Goal: Task Accomplishment & Management: Manage account settings

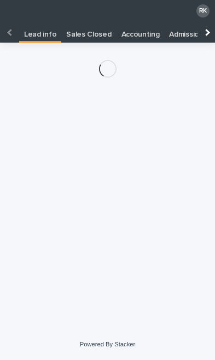
scroll to position [22, 0]
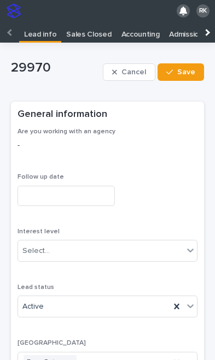
click at [183, 68] on span "Save" at bounding box center [186, 72] width 18 height 8
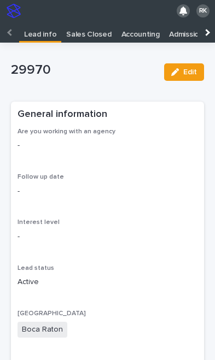
click at [39, 22] on p "Lead info" at bounding box center [40, 30] width 32 height 17
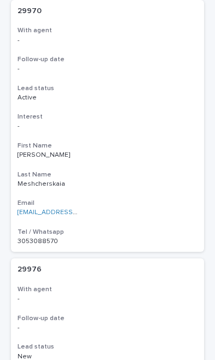
scroll to position [2699, 0]
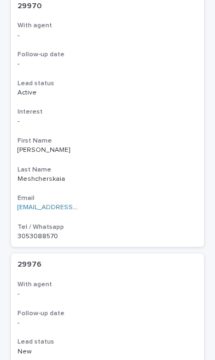
click at [94, 309] on h3 "Follow-up date" at bounding box center [107, 313] width 180 height 9
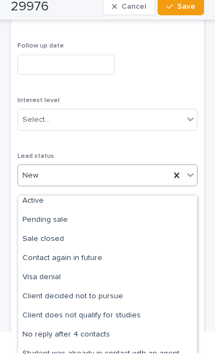
scroll to position [26, 0]
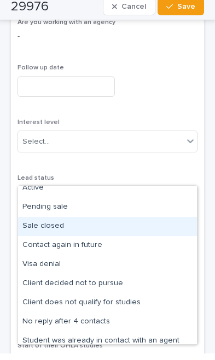
click at [52, 181] on div "Lead status option Sale closed focused, 4 of 13. 13 results available. Use Up a…" at bounding box center [107, 202] width 180 height 43
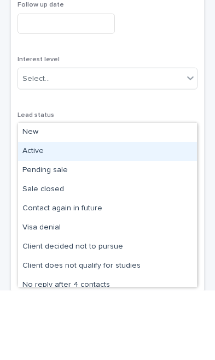
click at [41, 211] on div "Active" at bounding box center [107, 220] width 179 height 19
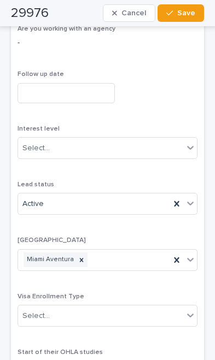
click at [181, 13] on span "Save" at bounding box center [186, 13] width 18 height 8
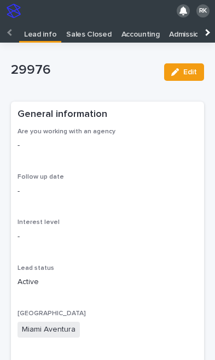
scroll to position [0, 0]
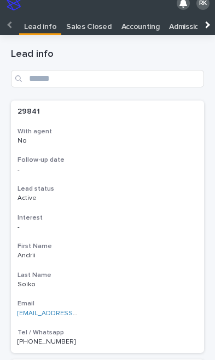
scroll to position [22, 0]
